Goal: Check status: Check status

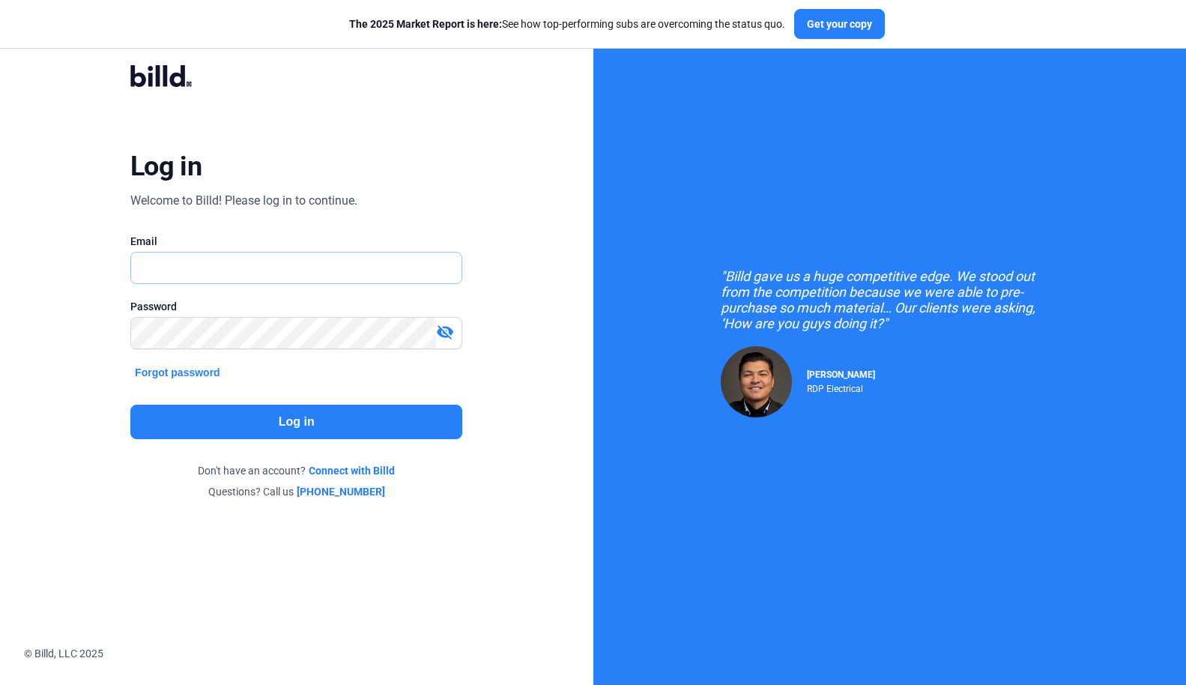
type input "[PERSON_NAME][EMAIL_ADDRESS][DOMAIN_NAME]"
click at [280, 427] on button "Log in" at bounding box center [296, 422] width 332 height 34
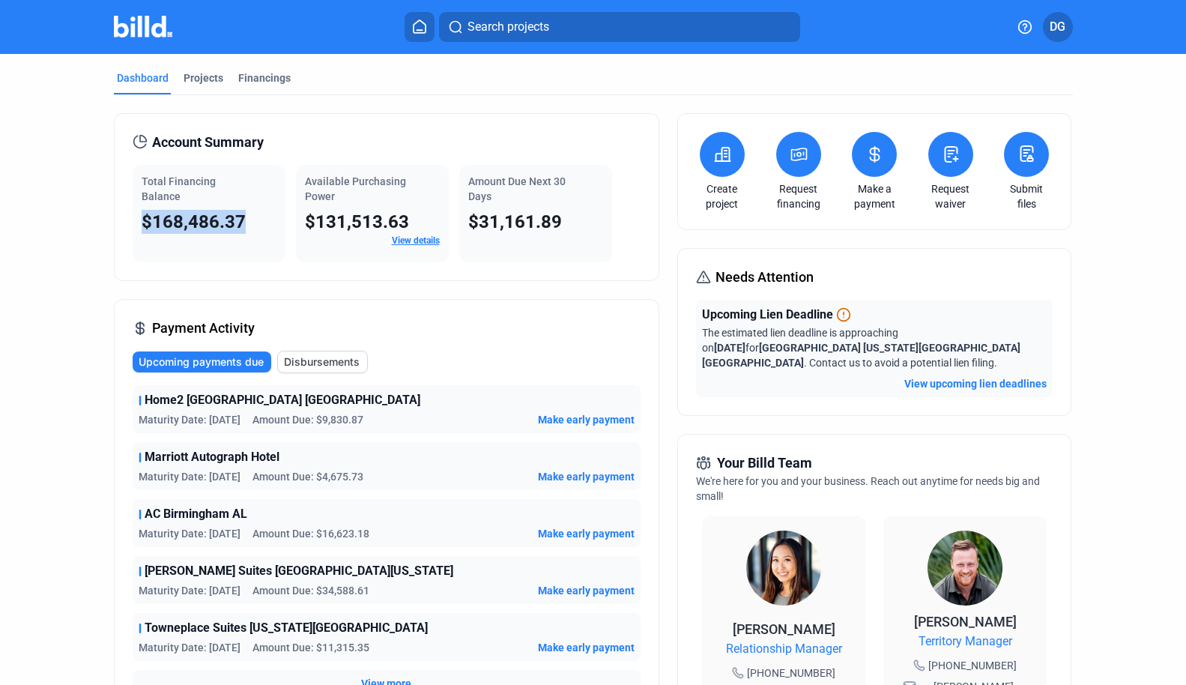
drag, startPoint x: 242, startPoint y: 215, endPoint x: 135, endPoint y: 217, distance: 107.1
click at [135, 217] on div "Total Financing Balance $168,486.37" at bounding box center [209, 213] width 153 height 97
copy span "$168,486.37"
